Goal: Task Accomplishment & Management: Use online tool/utility

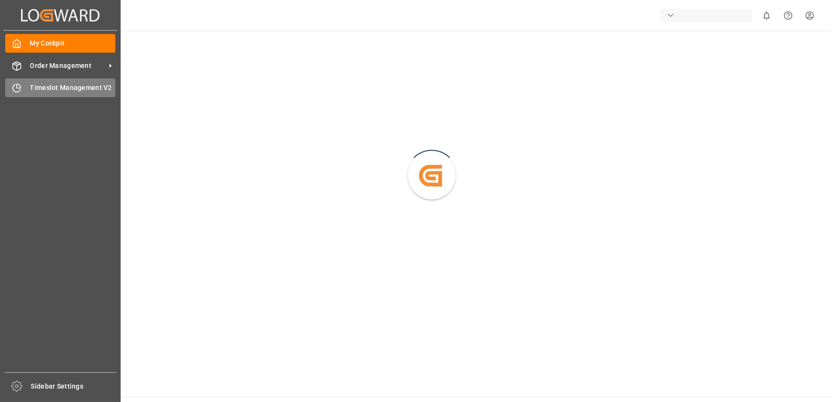
click at [31, 89] on span "Timeslot Management V2" at bounding box center [73, 88] width 86 height 10
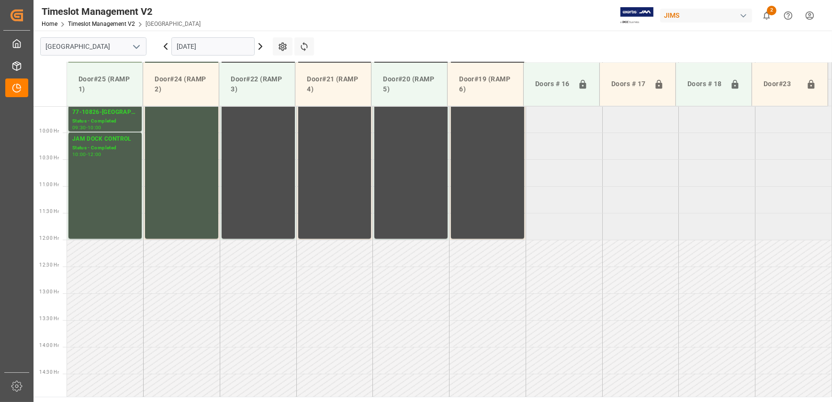
scroll to position [363, 0]
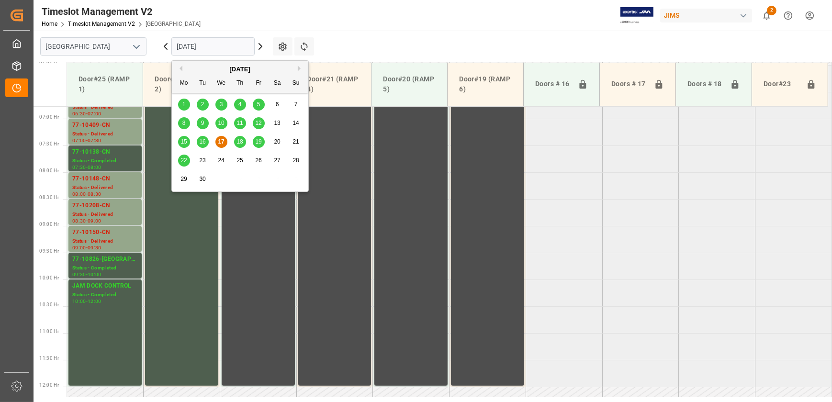
click at [217, 45] on input "[DATE]" at bounding box center [212, 46] width 83 height 18
click at [257, 144] on span "19" at bounding box center [258, 141] width 6 height 7
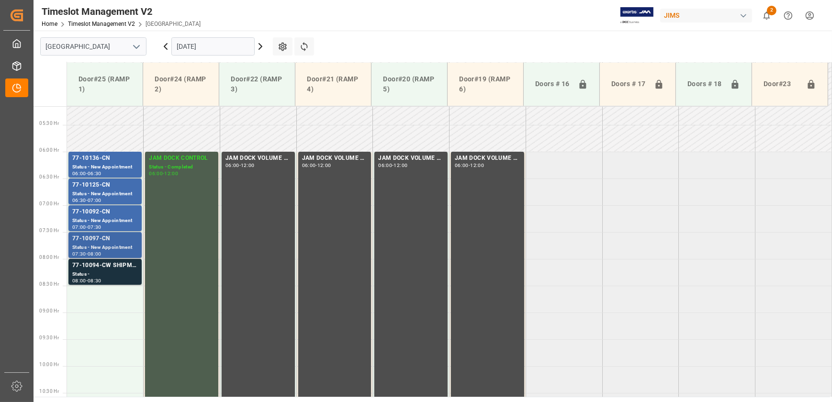
scroll to position [276, 0]
click at [121, 269] on div "77-10094-CW SHIPM#/M" at bounding box center [105, 267] width 66 height 10
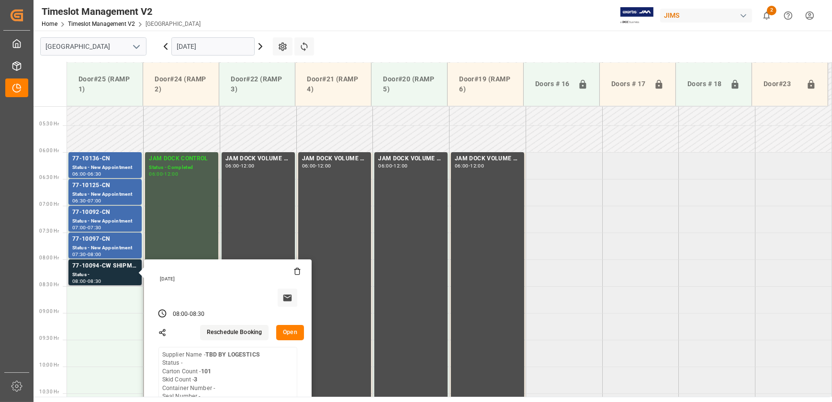
click at [290, 330] on button "Open" at bounding box center [290, 332] width 28 height 15
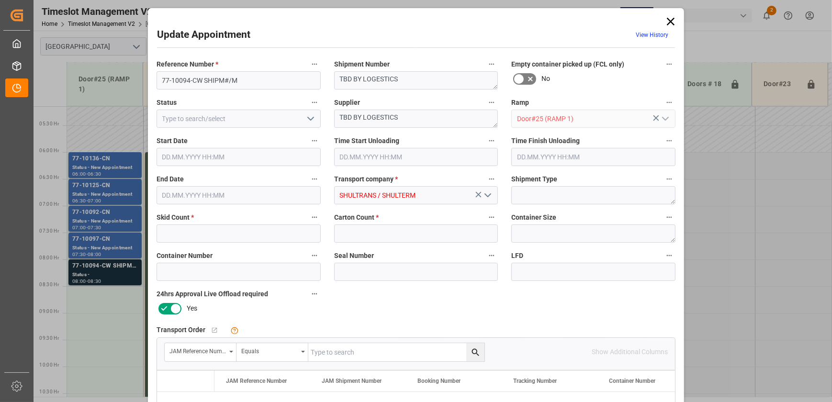
type input "3"
type input "101"
type input "[DATE] 08:00"
type input "[DATE] 08:30"
type input "[DATE] 14:54"
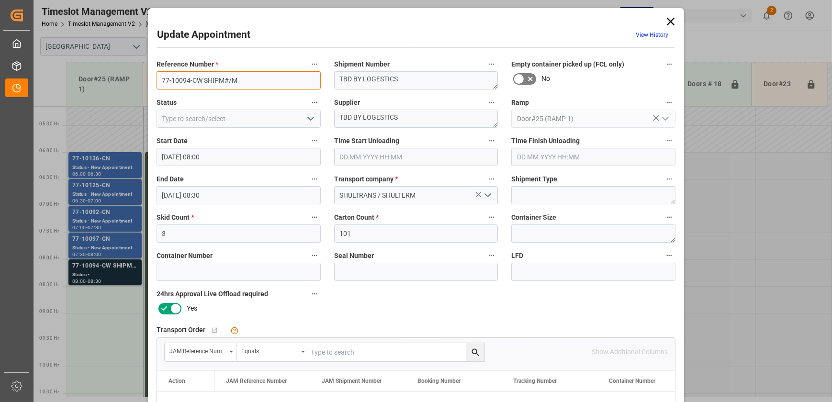
drag, startPoint x: 196, startPoint y: 78, endPoint x: 270, endPoint y: 80, distance: 73.8
click at [270, 80] on input "77-10094-CW SHIPM#/M" at bounding box center [239, 80] width 164 height 18
type input "77-10094-CN"
click at [394, 79] on textarea "TBD BY LOGESTICS" at bounding box center [416, 80] width 164 height 18
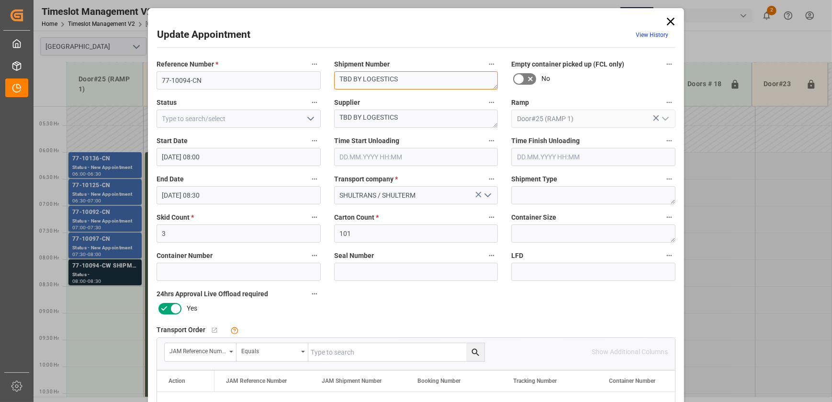
click at [394, 79] on textarea "TBD BY LOGESTICS" at bounding box center [416, 80] width 164 height 18
click at [390, 122] on textarea "TBD BY LOGESTICS" at bounding box center [416, 119] width 164 height 18
click at [214, 84] on input "77-10094-CN" at bounding box center [239, 80] width 164 height 18
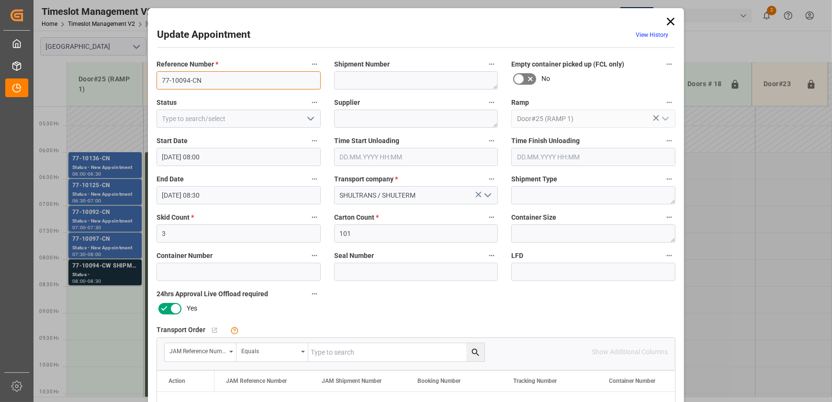
click at [214, 84] on input "77-10094-CN" at bounding box center [239, 80] width 164 height 18
click at [345, 353] on input "text" at bounding box center [396, 352] width 176 height 18
paste input "77-10094-CN"
type input "77-10094-CN"
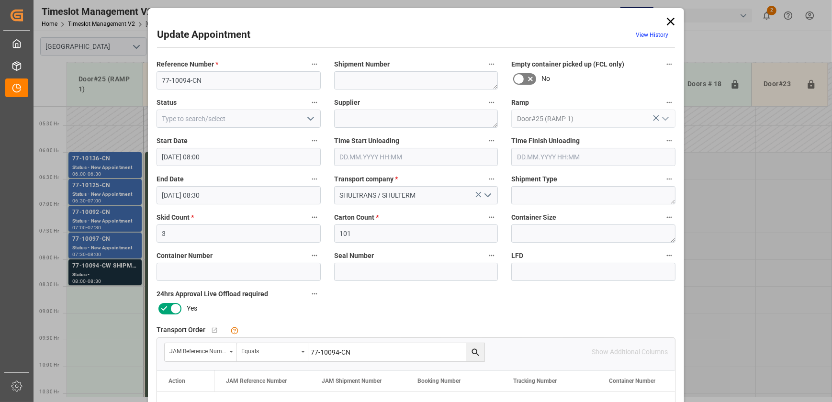
click at [477, 354] on icon "search button" at bounding box center [476, 353] width 10 height 10
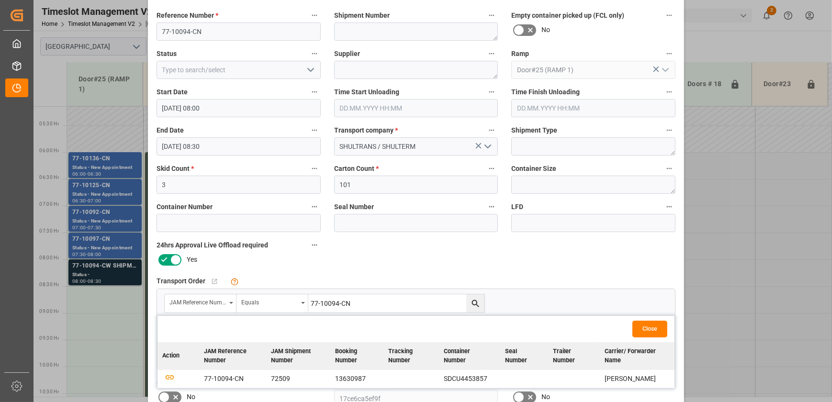
scroll to position [87, 0]
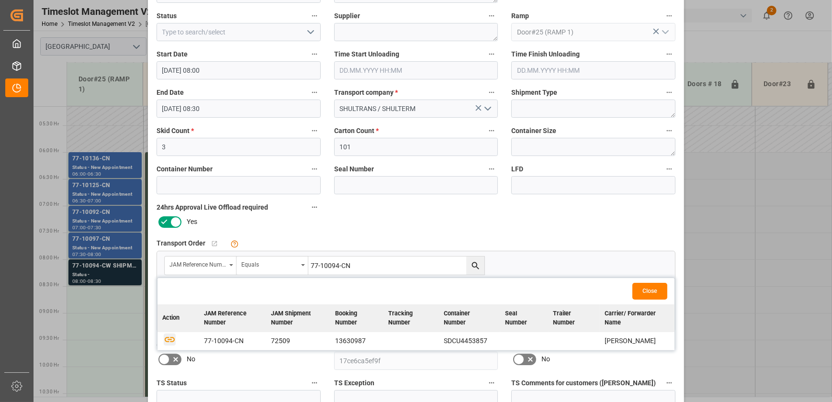
click at [168, 338] on icon "button" at bounding box center [170, 339] width 10 height 5
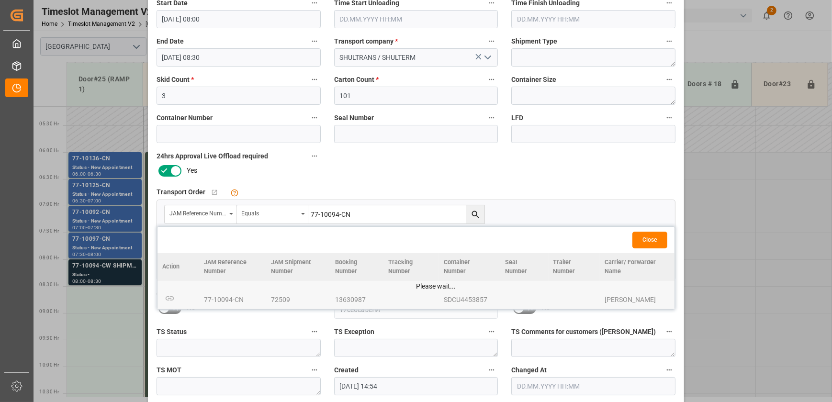
scroll to position [179, 0]
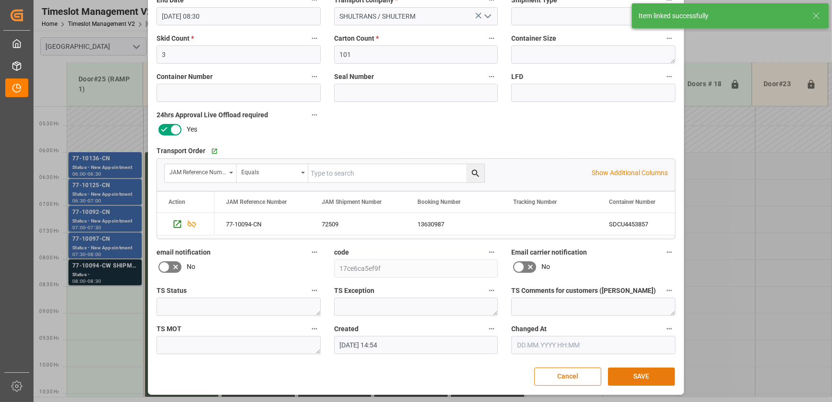
click at [637, 376] on button "SAVE" at bounding box center [641, 377] width 67 height 18
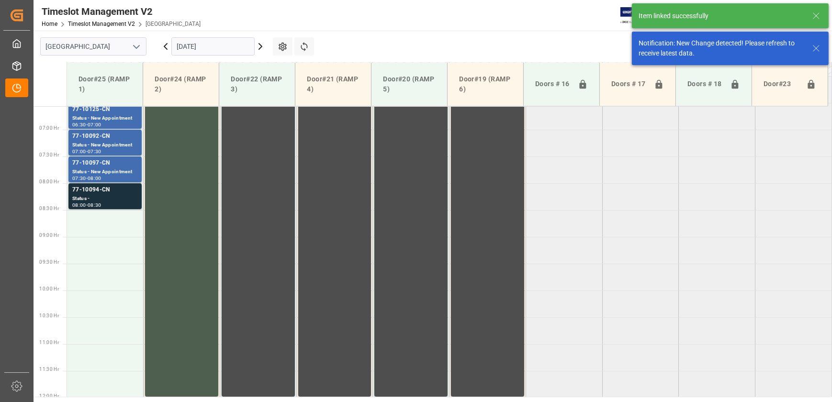
scroll to position [379, 0]
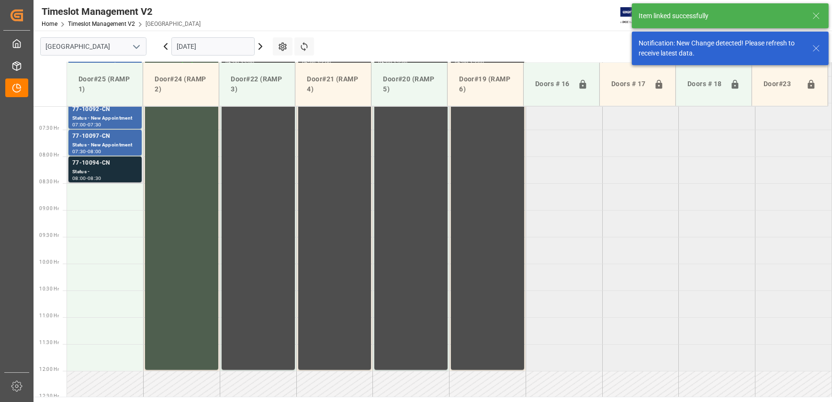
click at [118, 177] on div "08:00 - 08:30" at bounding box center [105, 178] width 66 height 5
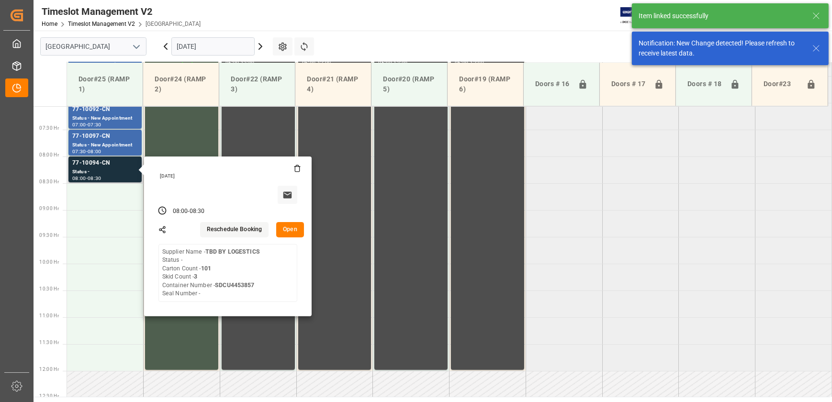
click at [291, 226] on button "Open" at bounding box center [290, 229] width 28 height 15
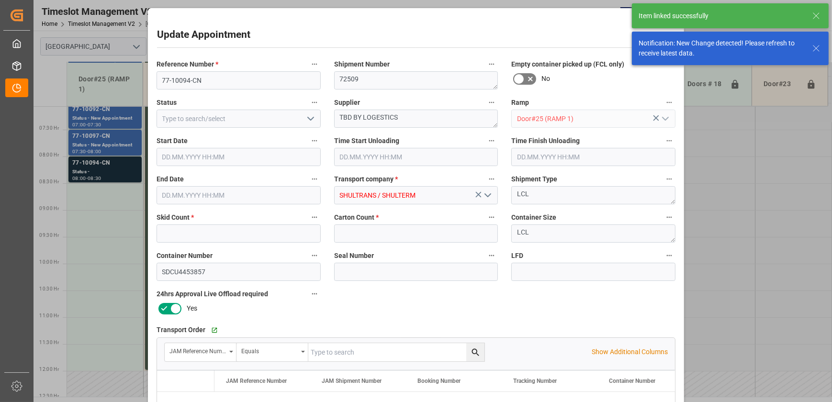
type input "3"
type input "101"
type input "[DATE] 08:00"
type input "[DATE] 08:30"
type input "[DATE] 14:54"
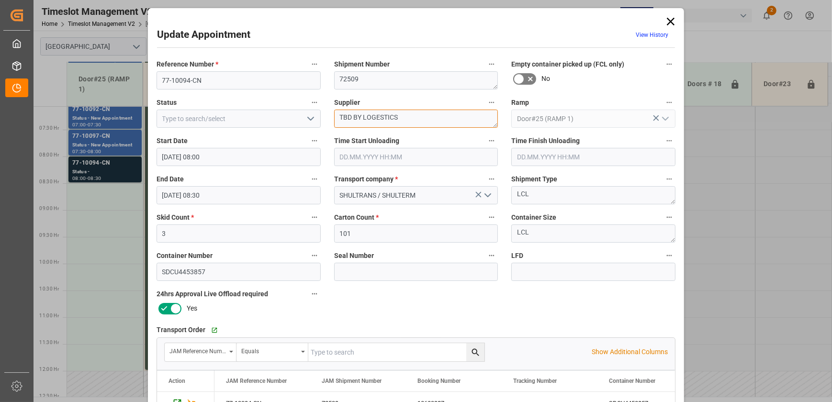
click at [402, 115] on textarea "TBD BY LOGESTICS" at bounding box center [416, 119] width 164 height 18
click at [398, 119] on textarea "[PERSON_NAME] INON(" at bounding box center [416, 119] width 164 height 18
type textarea "[PERSON_NAME] INON(2)"
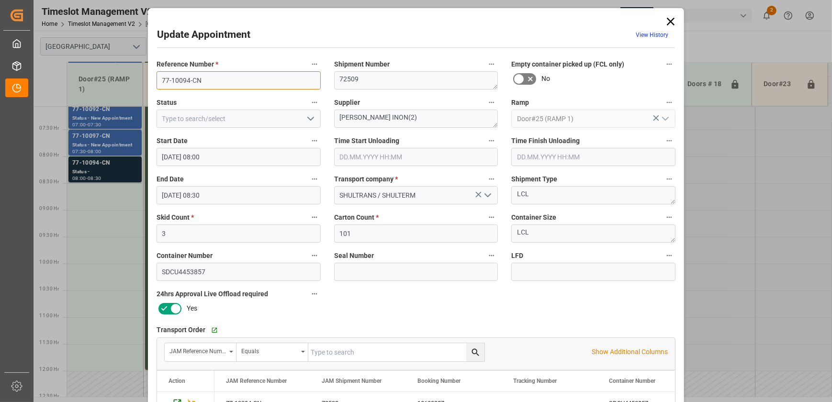
click at [208, 74] on input "77-10094-CN" at bounding box center [239, 80] width 164 height 18
click at [299, 118] on input at bounding box center [239, 119] width 164 height 18
click at [311, 121] on icon "open menu" at bounding box center [310, 118] width 11 height 11
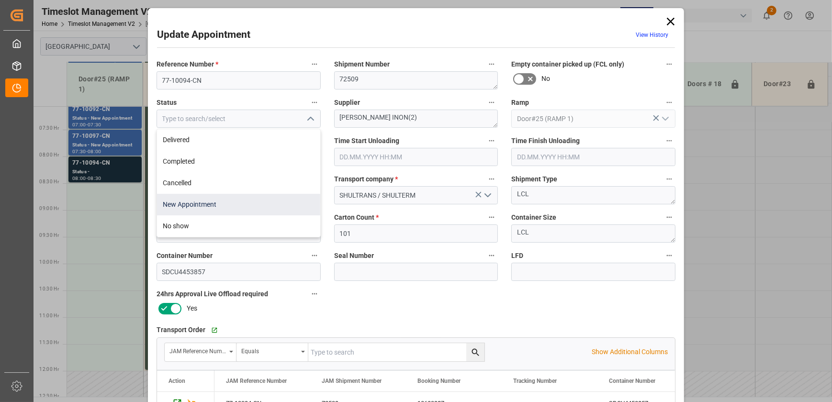
click at [245, 206] on div "New Appointment" at bounding box center [238, 205] width 163 height 22
type input "New Appointment"
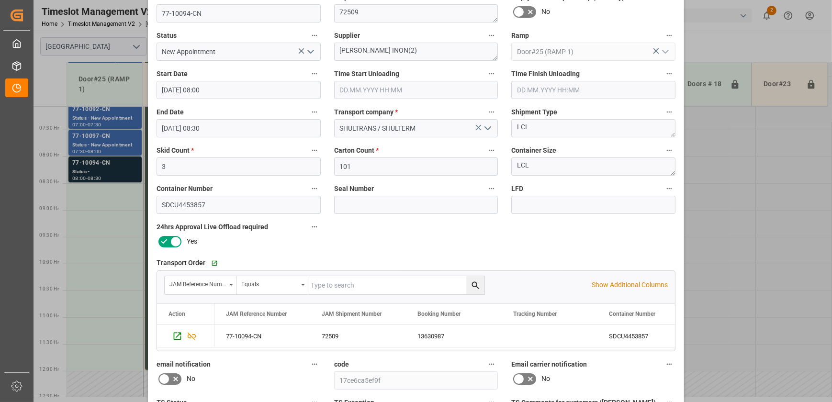
scroll to position [174, 0]
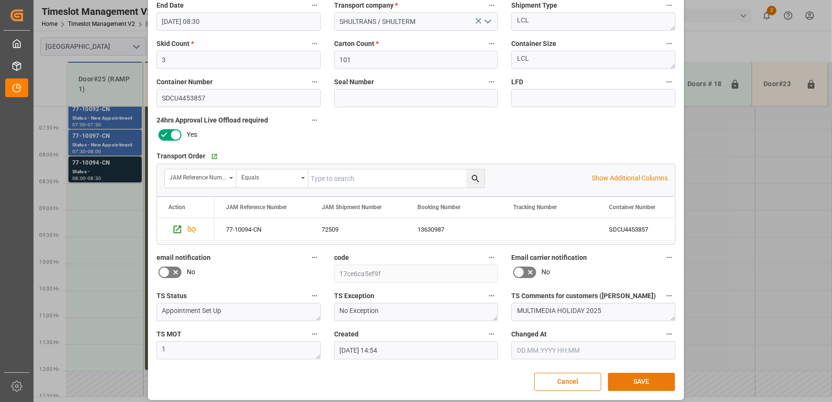
click at [652, 386] on button "SAVE" at bounding box center [641, 382] width 67 height 18
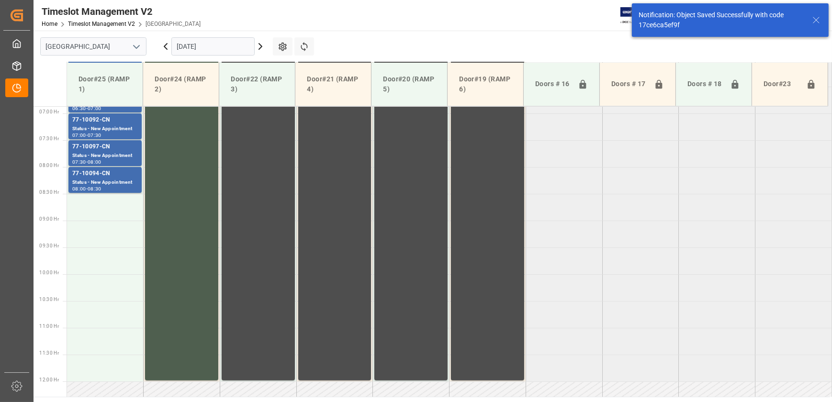
scroll to position [379, 0]
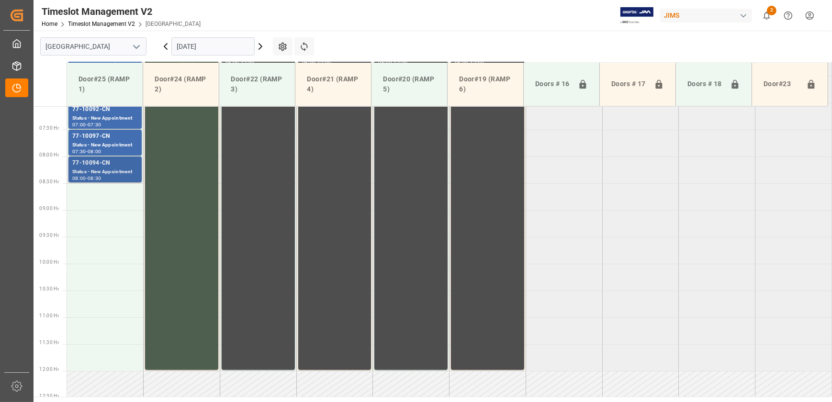
click at [114, 171] on div "Status - New Appointment" at bounding box center [105, 172] width 66 height 8
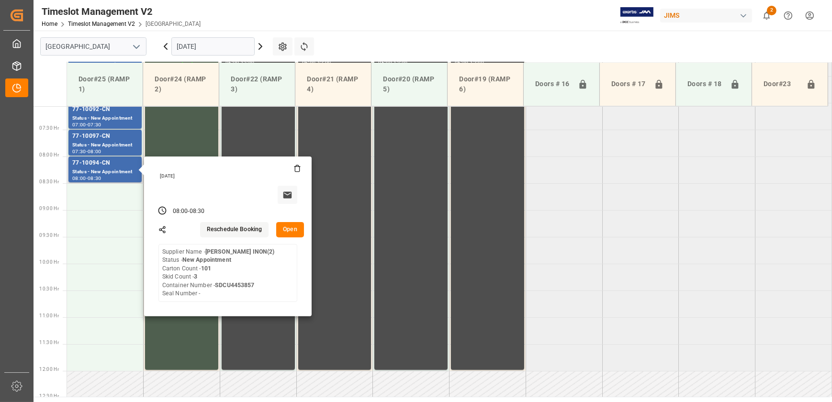
click at [285, 225] on button "Open" at bounding box center [290, 229] width 28 height 15
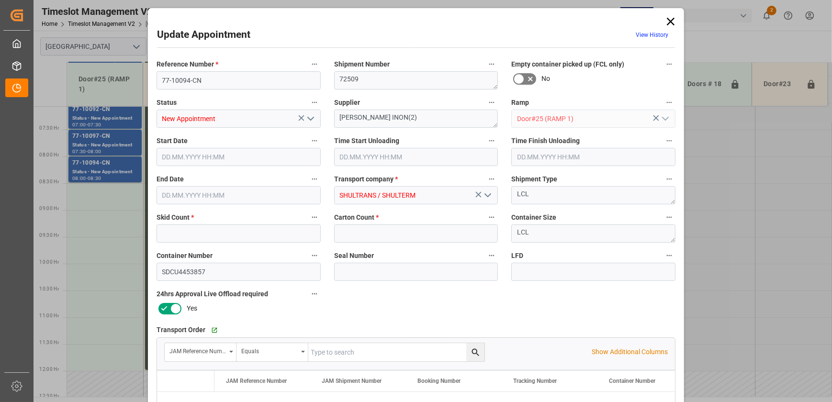
type input "3"
type input "101"
type input "[DATE] 08:00"
type input "[DATE] 08:30"
type input "[DATE] 14:54"
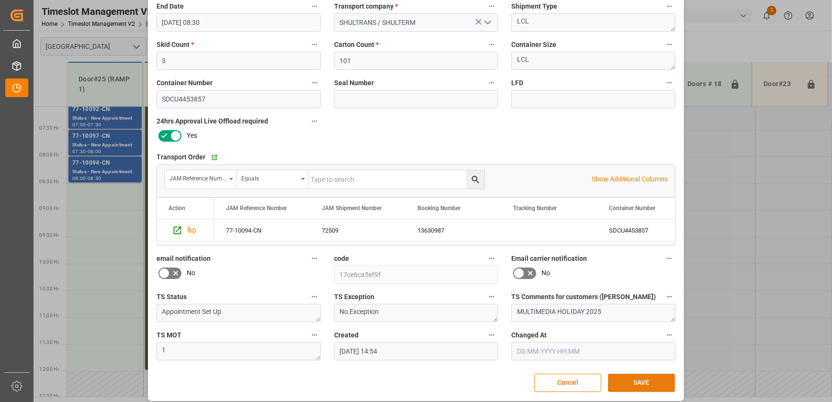
scroll to position [174, 0]
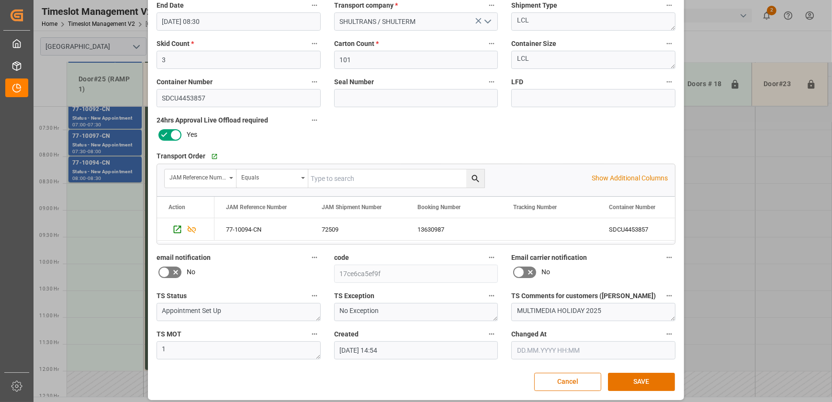
drag, startPoint x: 580, startPoint y: 379, endPoint x: 810, endPoint y: 253, distance: 262.2
click at [580, 379] on button "Cancel" at bounding box center [568, 382] width 67 height 18
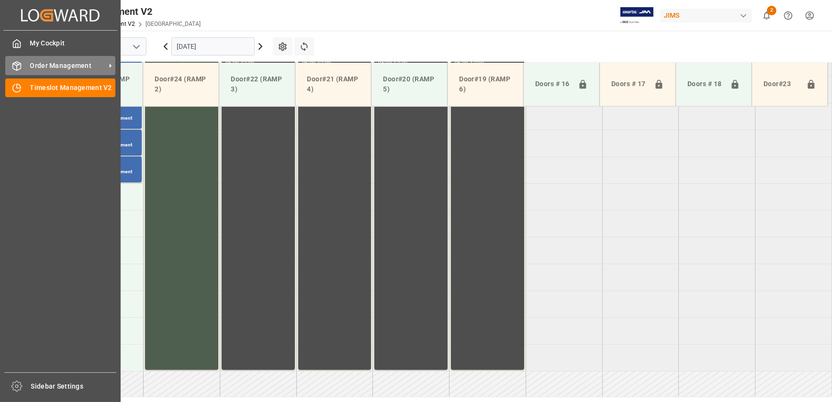
click at [17, 60] on div "Order Management Order Management" at bounding box center [60, 65] width 110 height 19
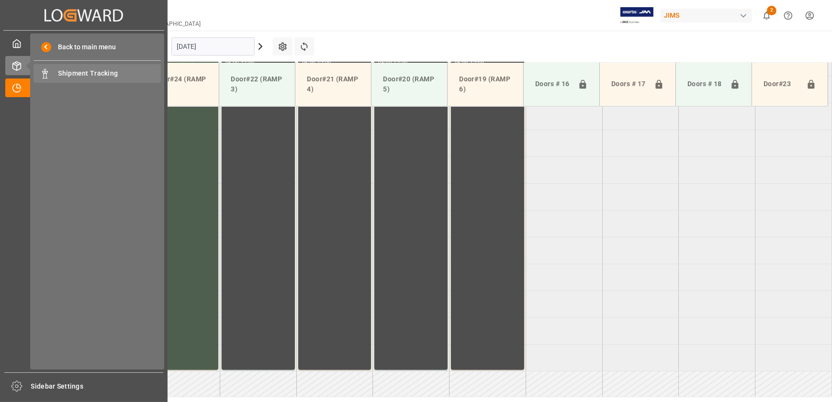
click at [119, 77] on span "Shipment Tracking" at bounding box center [109, 73] width 103 height 10
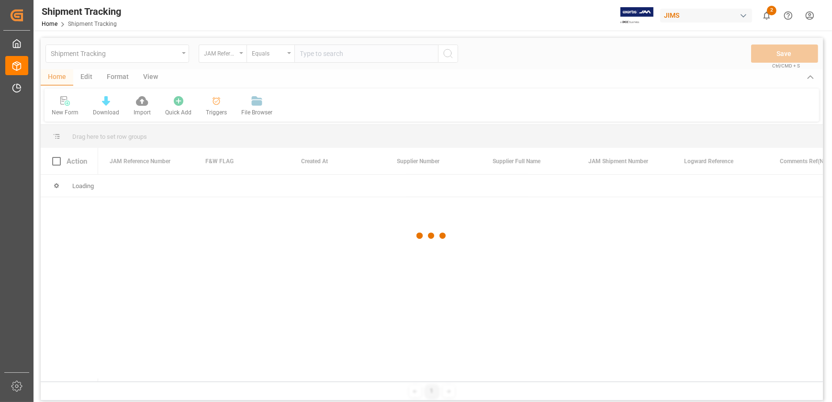
click at [330, 56] on div at bounding box center [432, 236] width 783 height 397
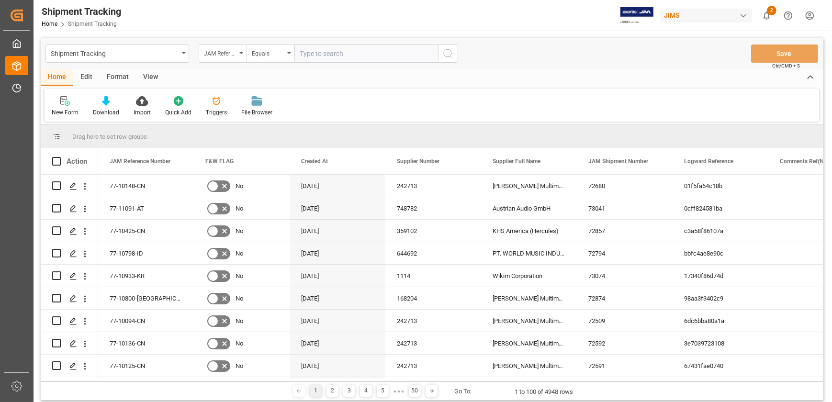
click at [333, 52] on input "text" at bounding box center [367, 54] width 144 height 18
paste input "77-10978"
type input "77-10978-SE"
click at [444, 49] on icon "search button" at bounding box center [448, 53] width 11 height 11
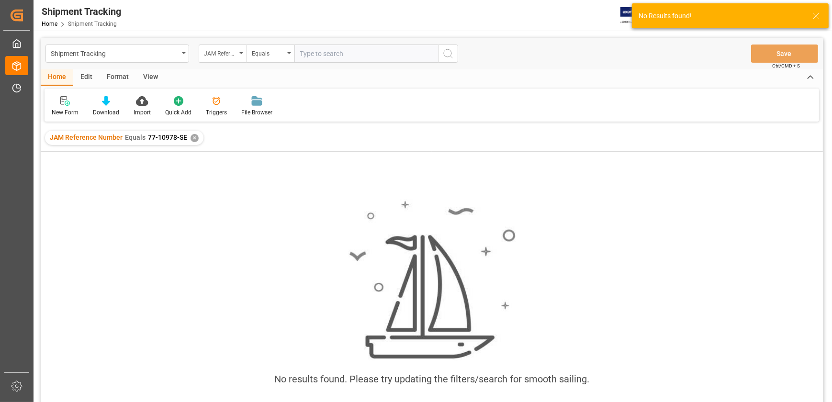
click at [194, 138] on div "✕" at bounding box center [195, 138] width 8 height 8
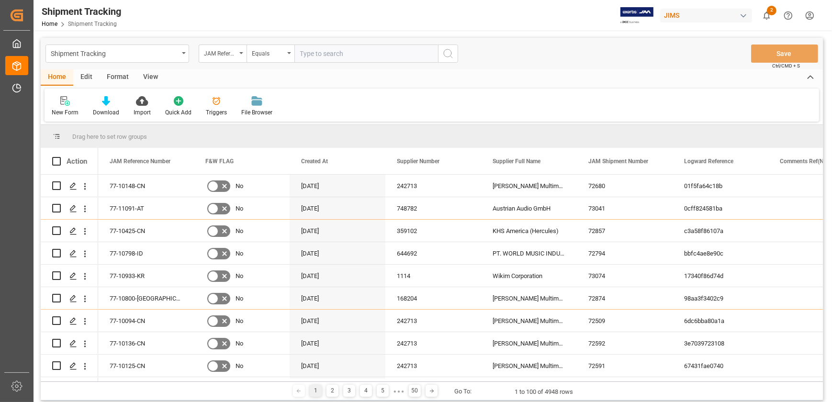
click at [354, 100] on div "New Form Download Import Quick Add Triggers File Browser" at bounding box center [432, 105] width 775 height 33
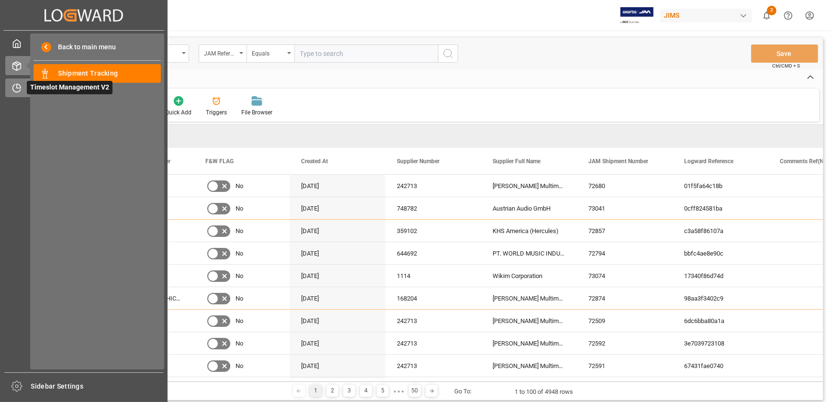
click at [27, 91] on span "Timeslot Management V2" at bounding box center [70, 87] width 86 height 13
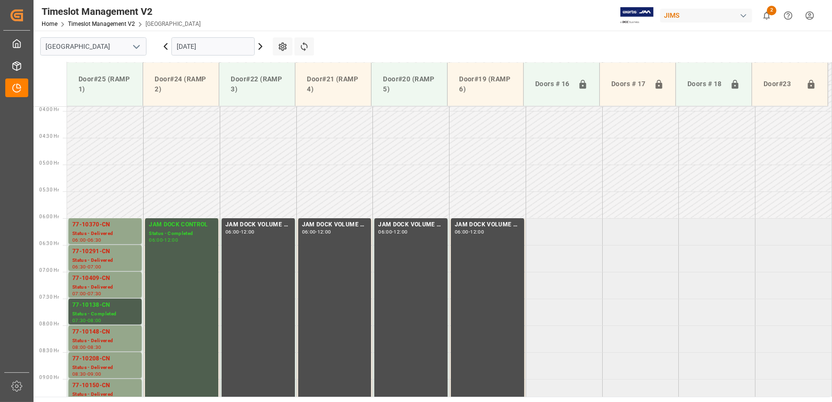
scroll to position [209, 0]
click at [261, 47] on icon at bounding box center [260, 47] width 3 height 6
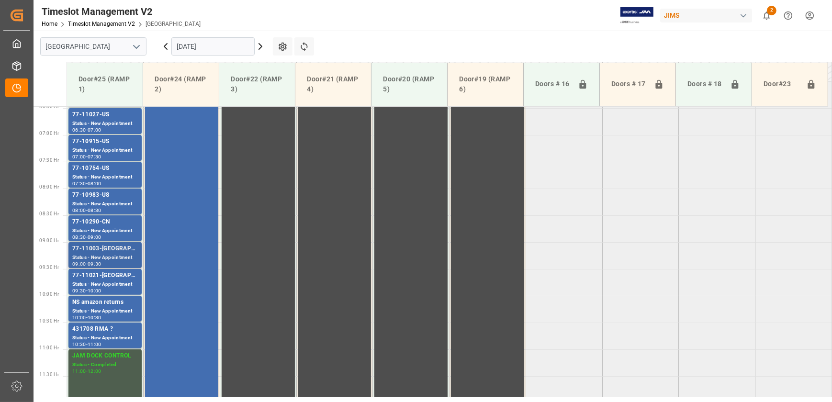
scroll to position [292, 0]
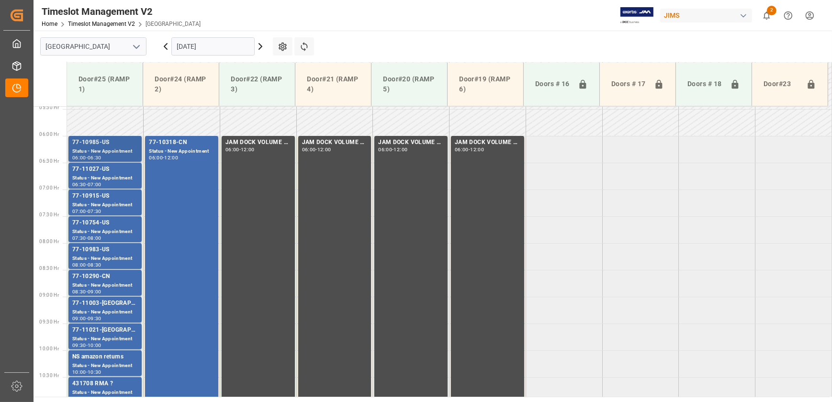
click at [114, 150] on div "Status - New Appointment" at bounding box center [105, 152] width 66 height 8
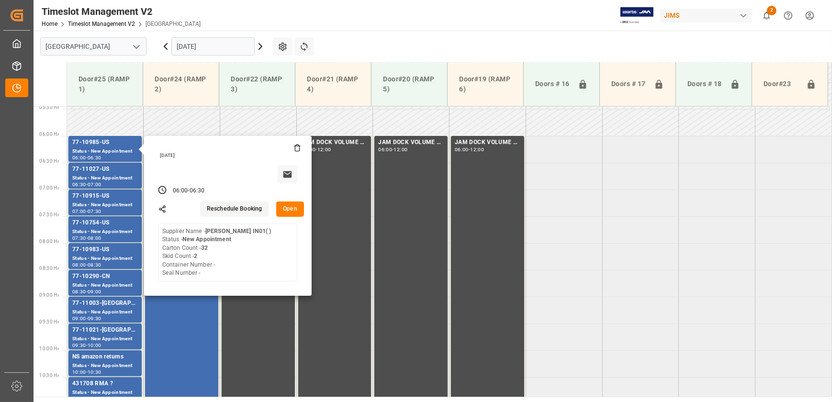
click at [290, 208] on button "Open" at bounding box center [290, 209] width 28 height 15
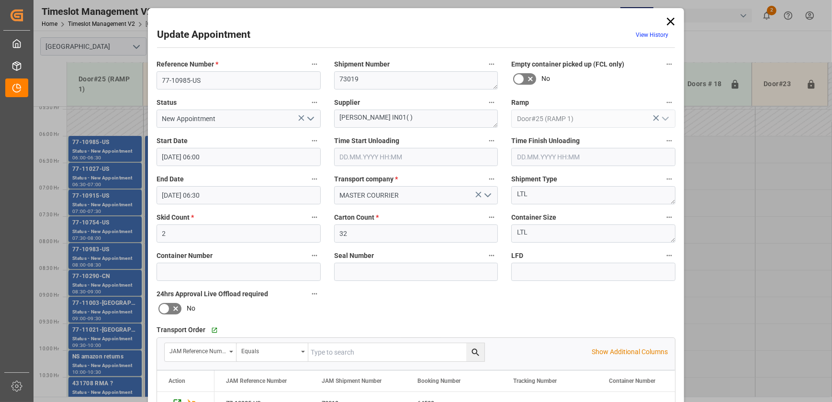
click at [669, 22] on icon at bounding box center [671, 22] width 8 height 8
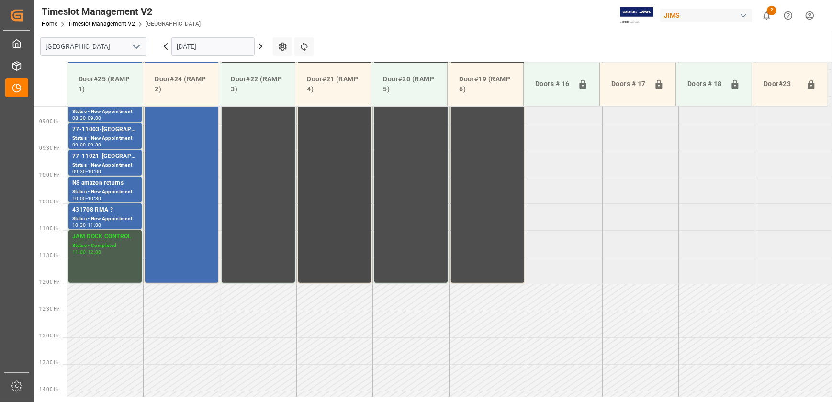
scroll to position [335, 0]
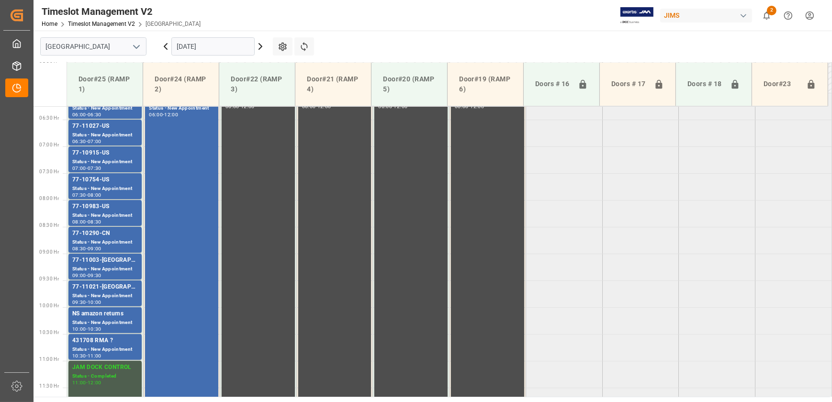
click at [260, 46] on icon at bounding box center [260, 46] width 11 height 11
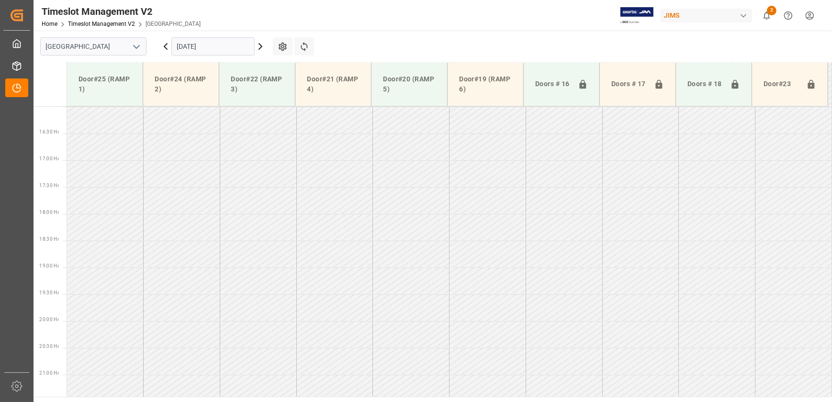
scroll to position [862, 0]
click at [260, 46] on icon at bounding box center [260, 46] width 11 height 11
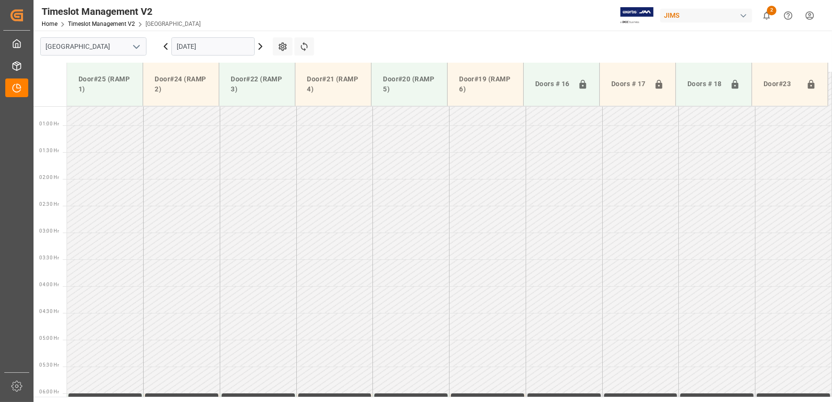
scroll to position [0, 0]
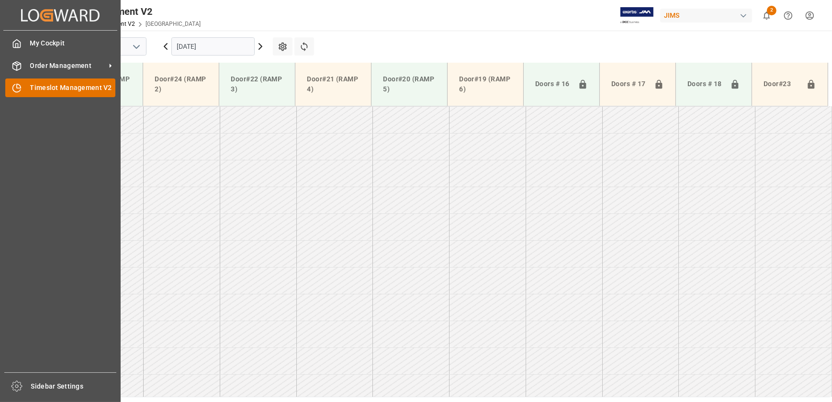
click at [19, 87] on icon at bounding box center [17, 88] width 10 height 10
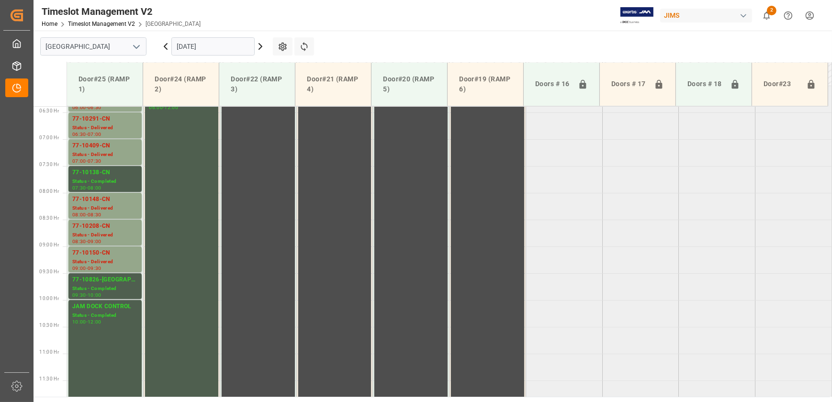
scroll to position [296, 0]
